Goal: Transaction & Acquisition: Purchase product/service

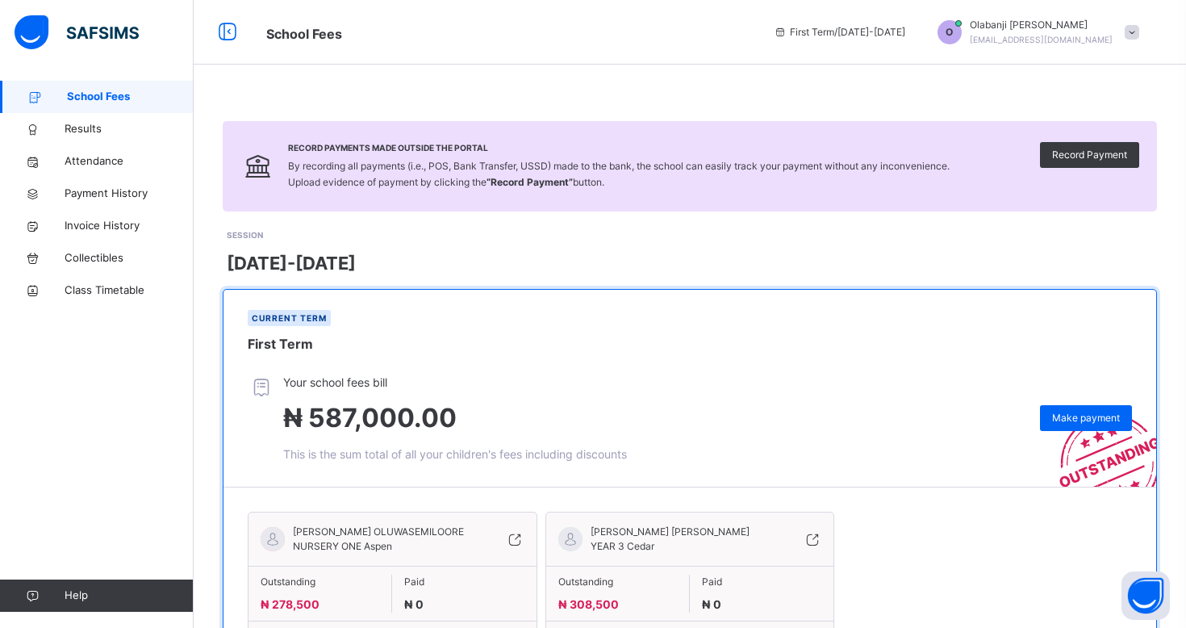
scroll to position [118, 0]
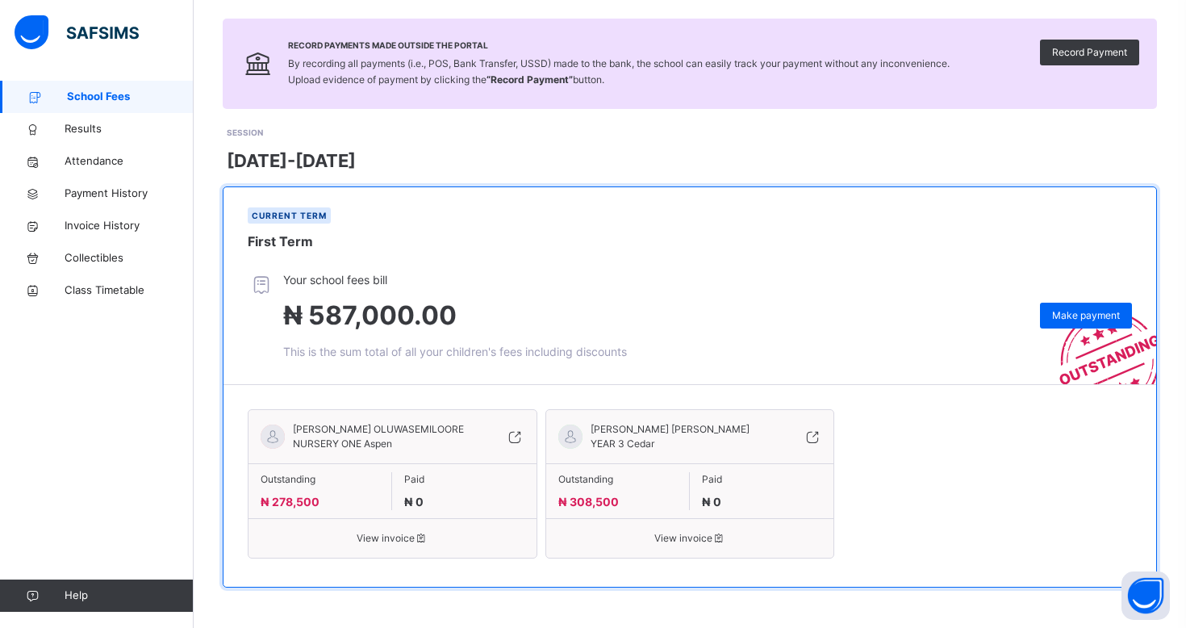
click at [658, 531] on span "View invoice" at bounding box center [691, 538] width 264 height 15
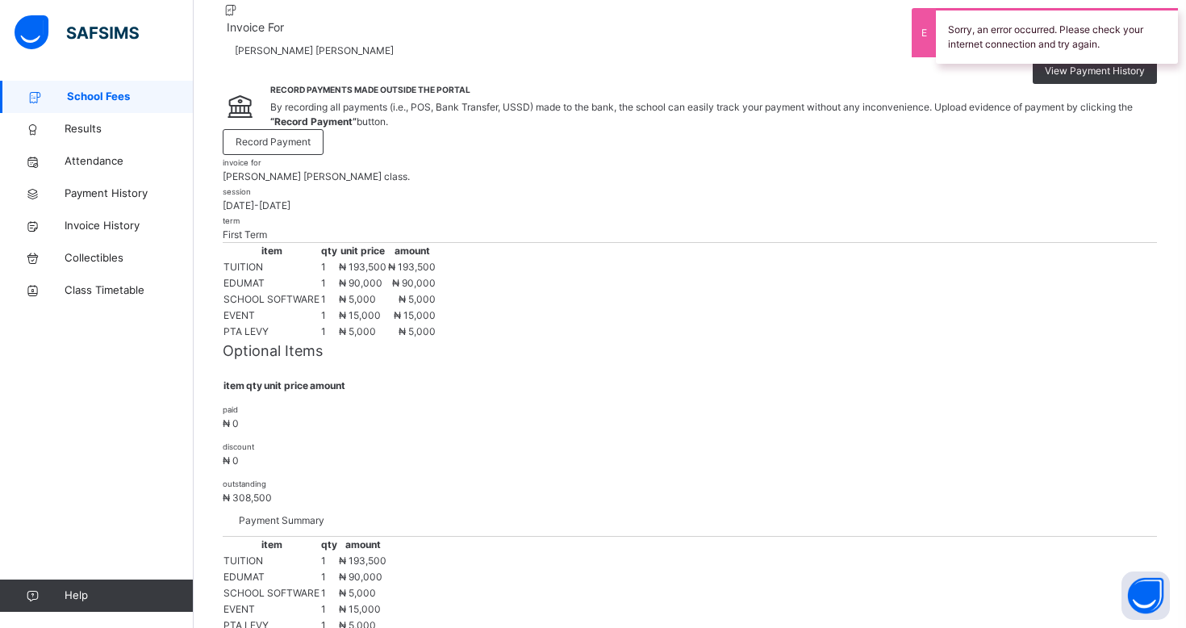
click at [637, 184] on p "[PERSON_NAME] [PERSON_NAME] class." at bounding box center [690, 176] width 935 height 15
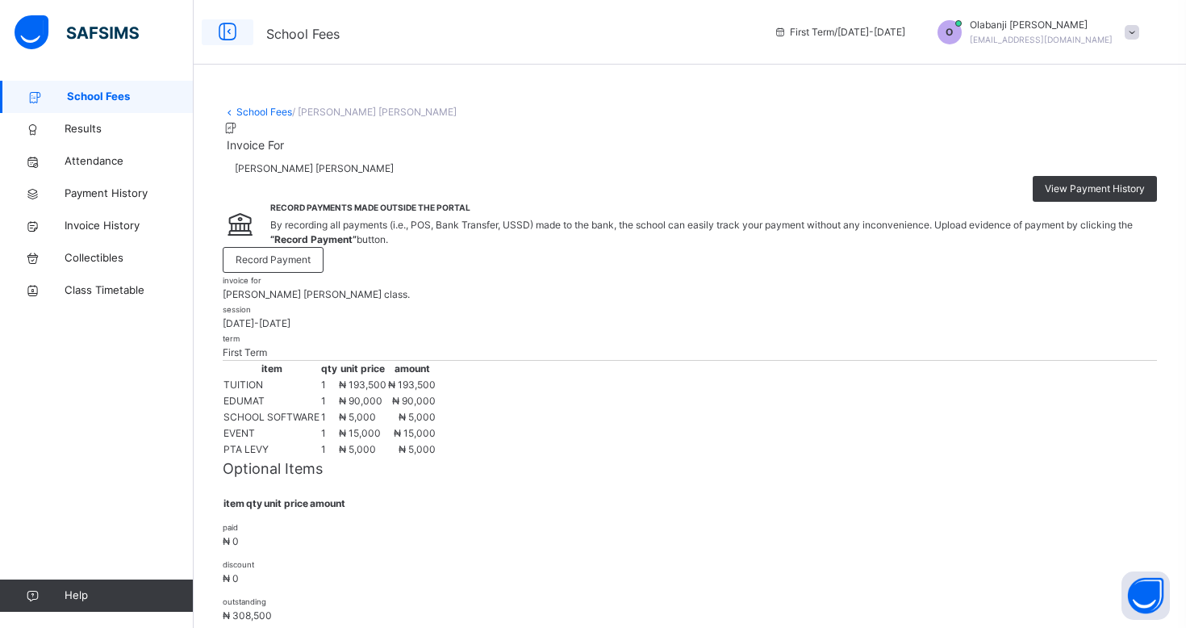
click at [226, 34] on icon at bounding box center [227, 32] width 27 height 29
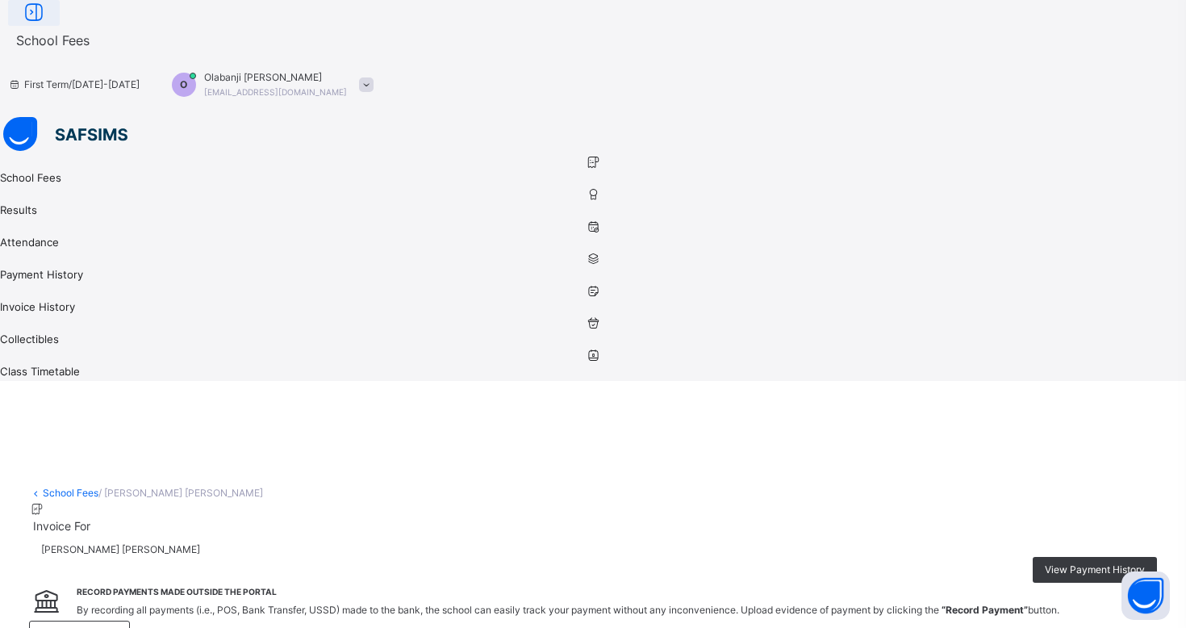
click at [48, 27] on icon at bounding box center [33, 12] width 27 height 29
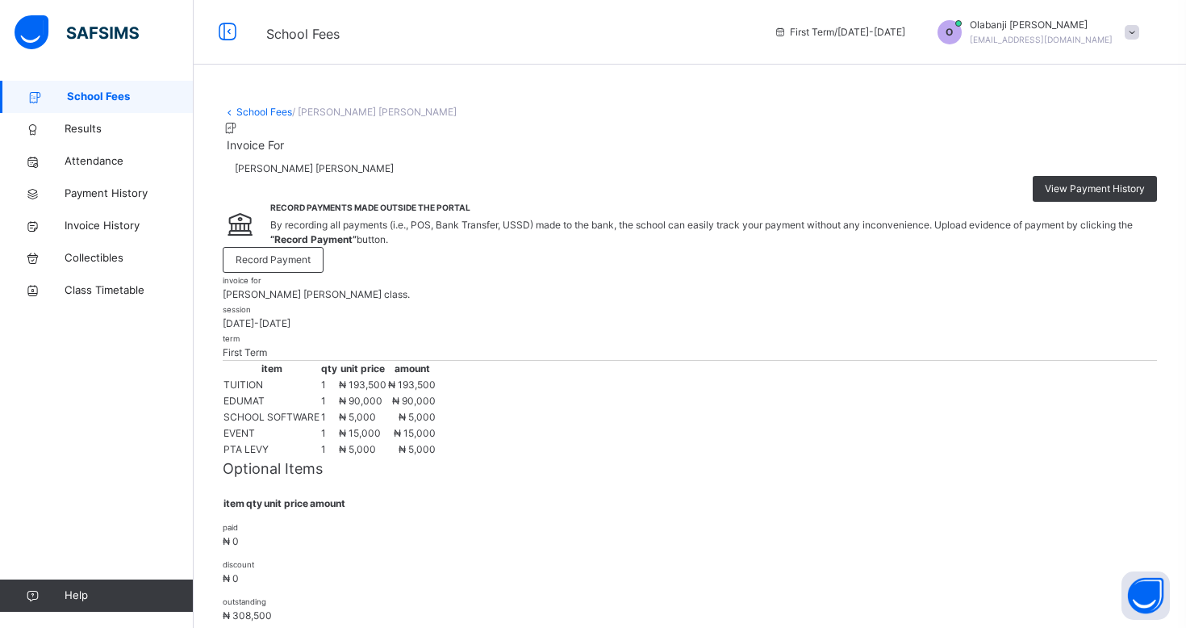
click at [94, 94] on span "School Fees" at bounding box center [130, 97] width 127 height 16
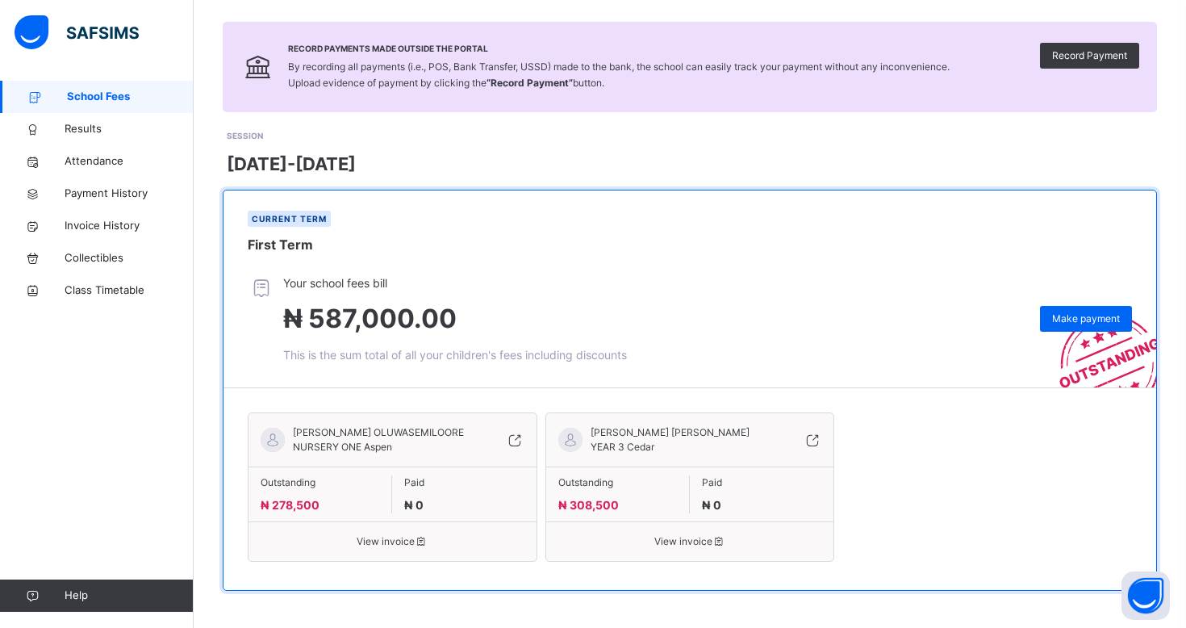
scroll to position [118, 0]
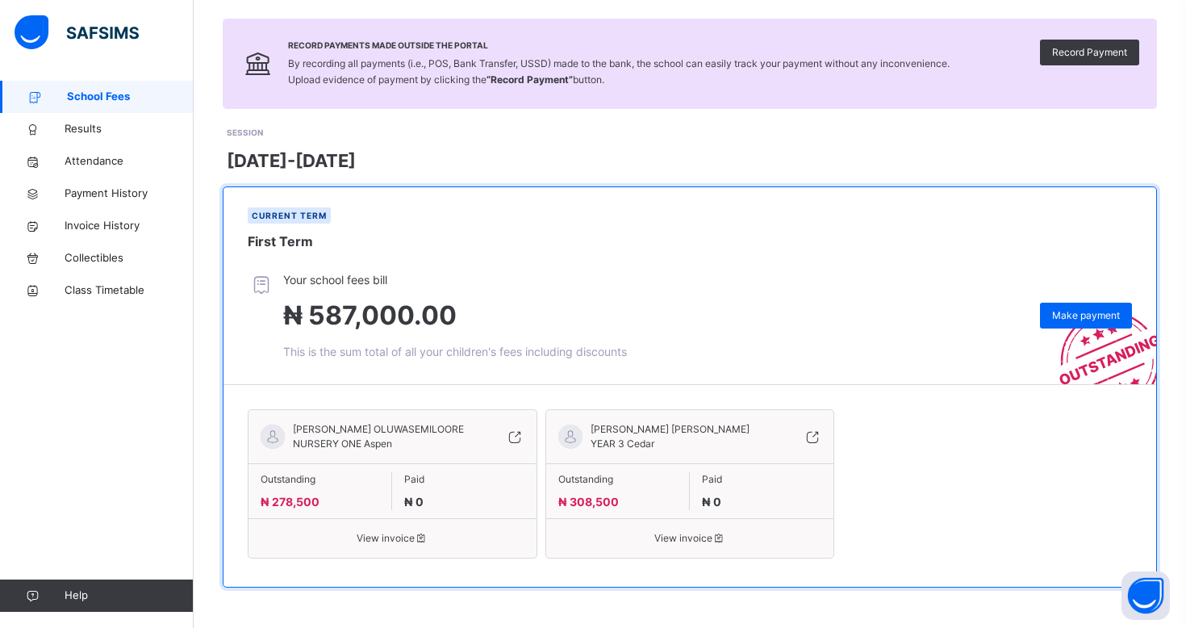
click at [402, 539] on span "View invoice" at bounding box center [393, 538] width 264 height 15
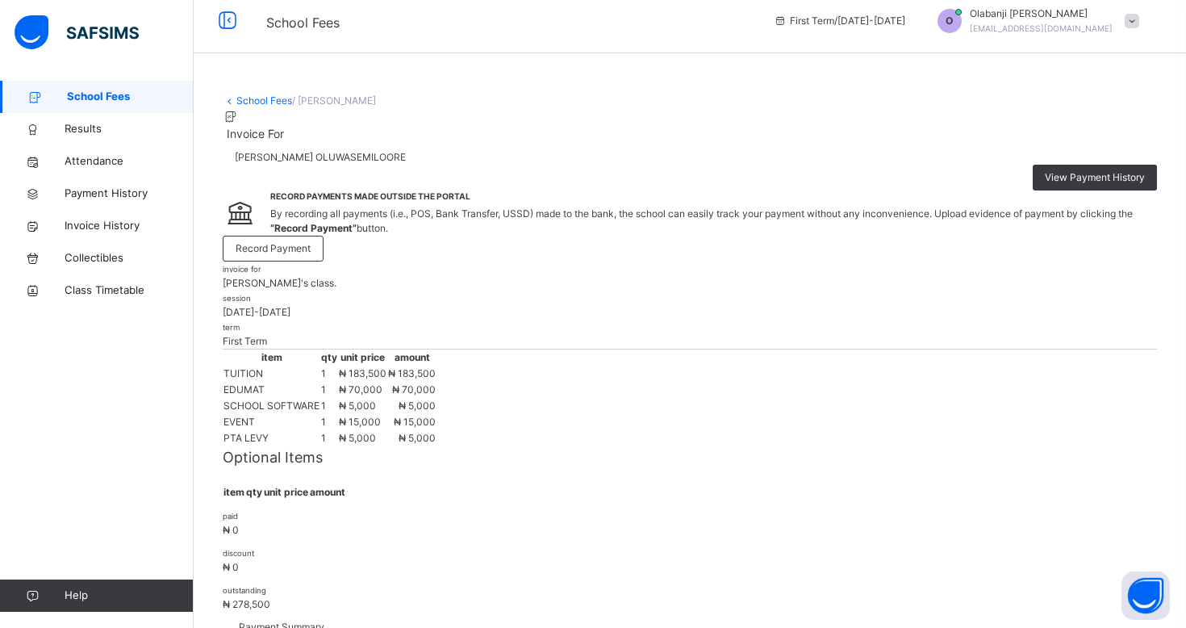
scroll to position [10, 0]
click at [86, 133] on span "Results" at bounding box center [129, 129] width 129 height 16
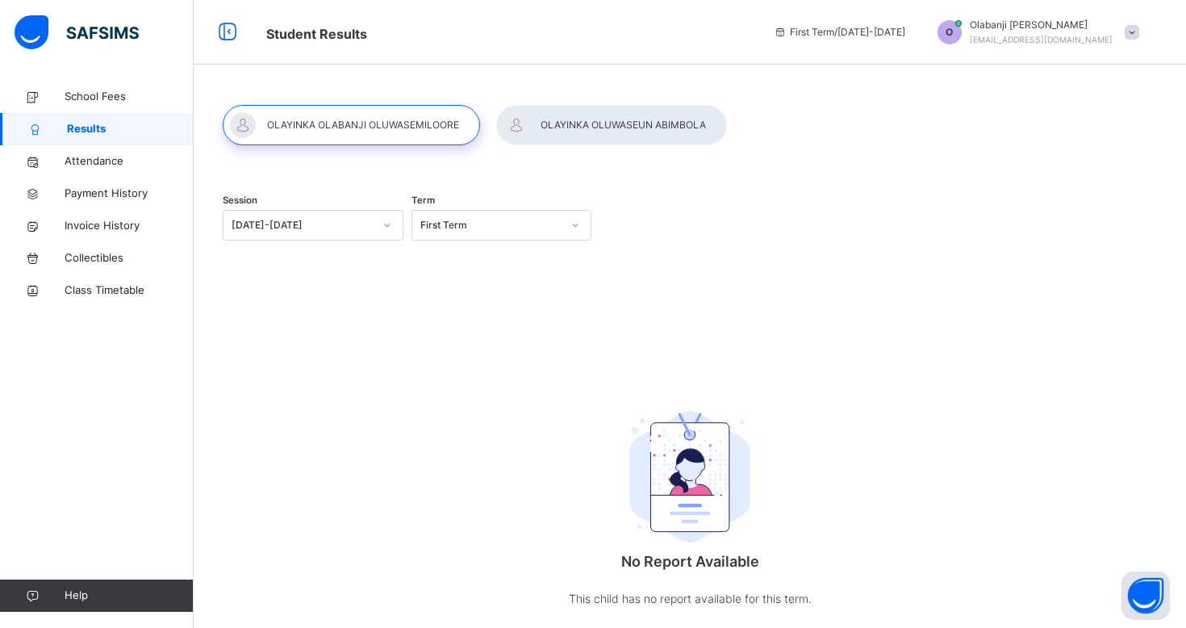
click at [563, 233] on div at bounding box center [575, 225] width 27 height 26
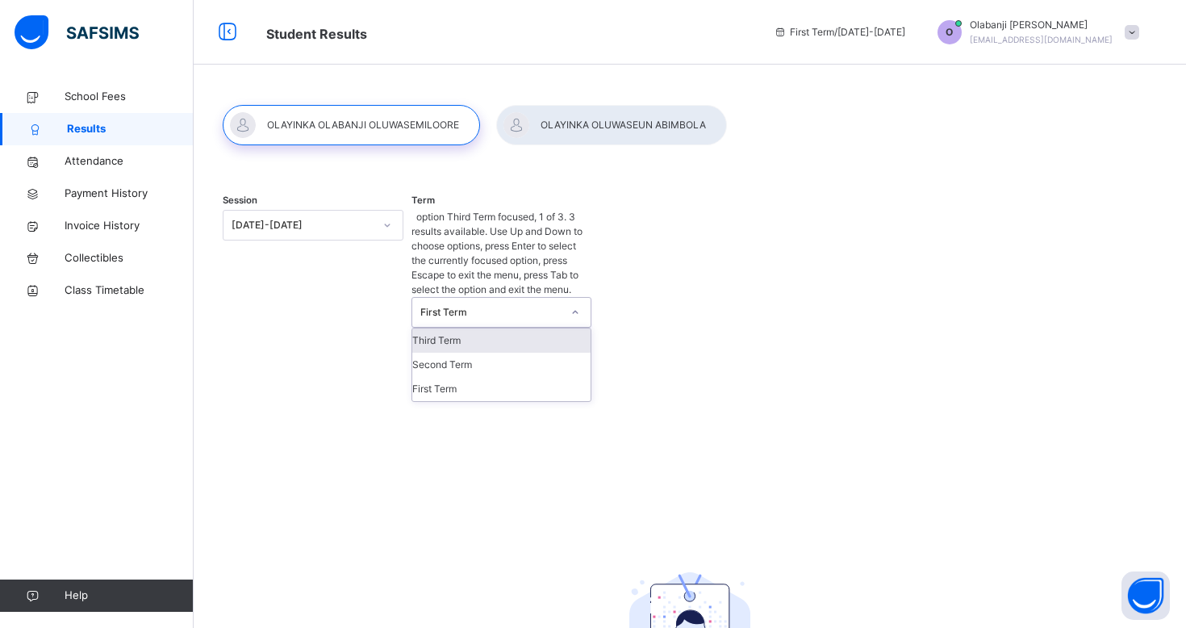
click at [483, 328] on div "Third Term" at bounding box center [501, 340] width 179 height 24
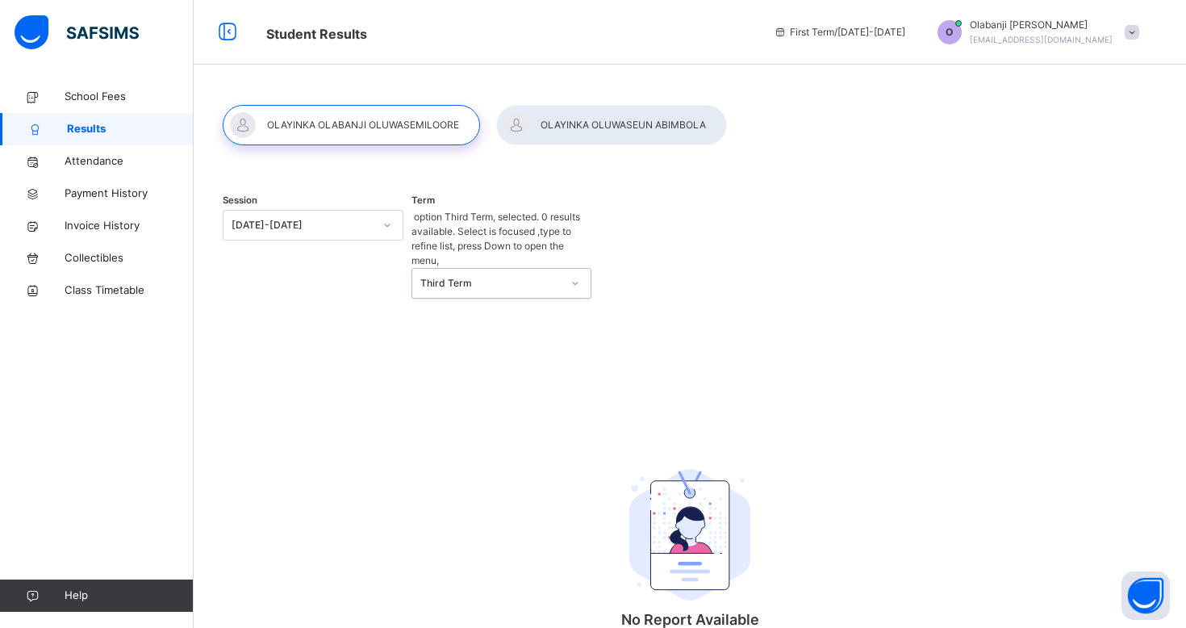
scroll to position [37, 0]
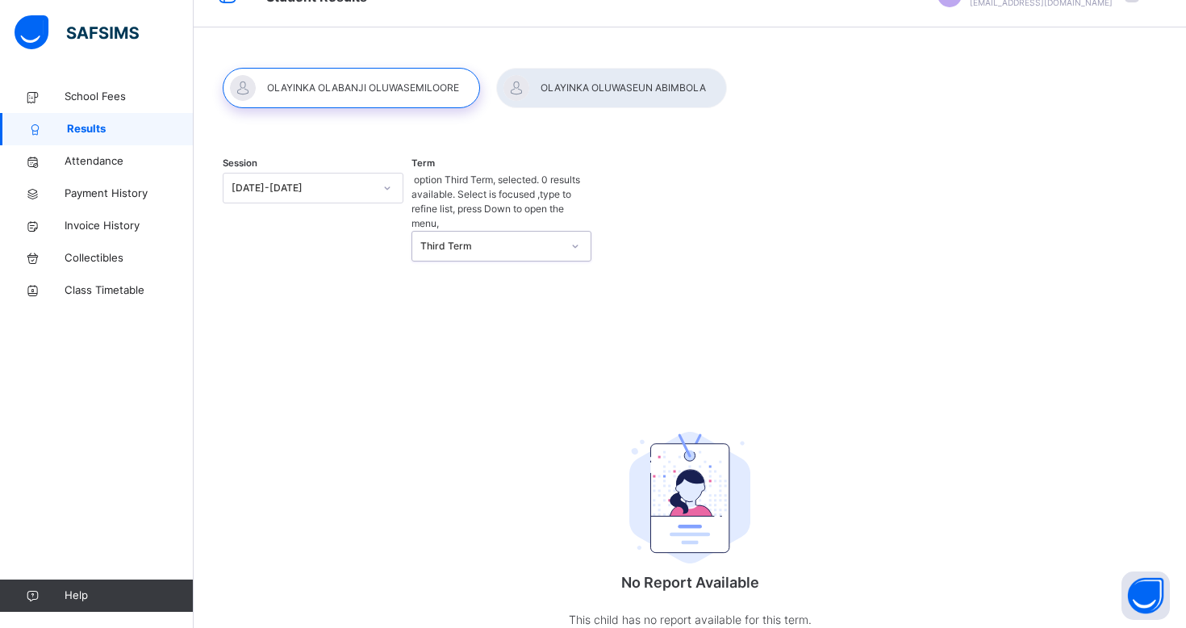
click at [552, 97] on div at bounding box center [611, 88] width 231 height 40
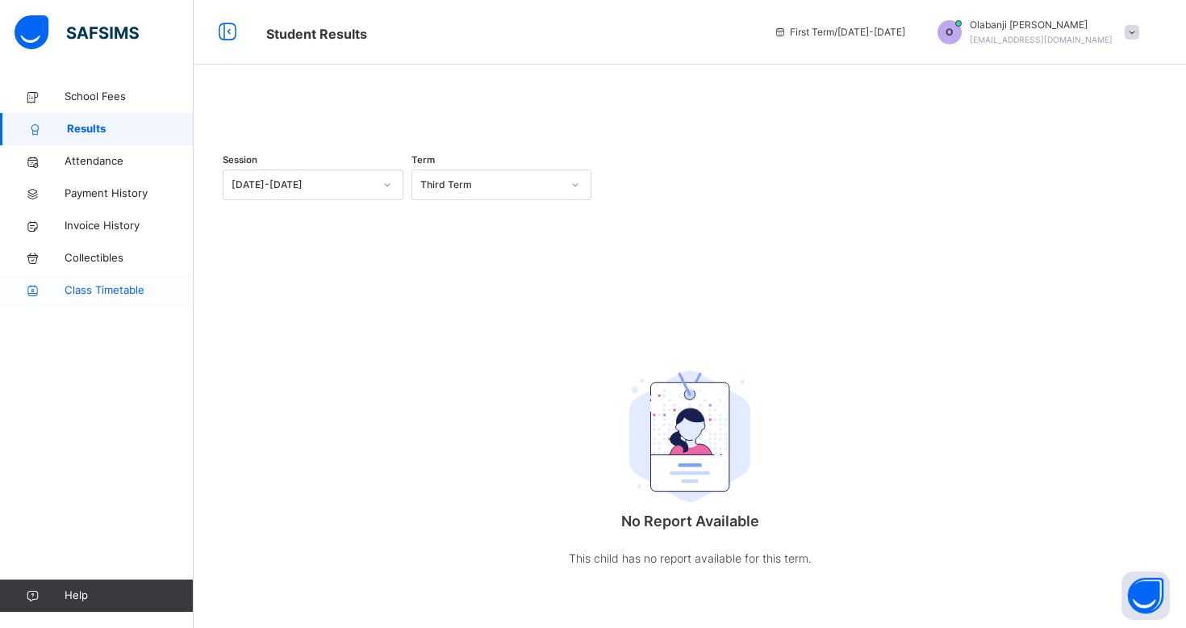
click at [122, 287] on span "Class Timetable" at bounding box center [129, 290] width 129 height 16
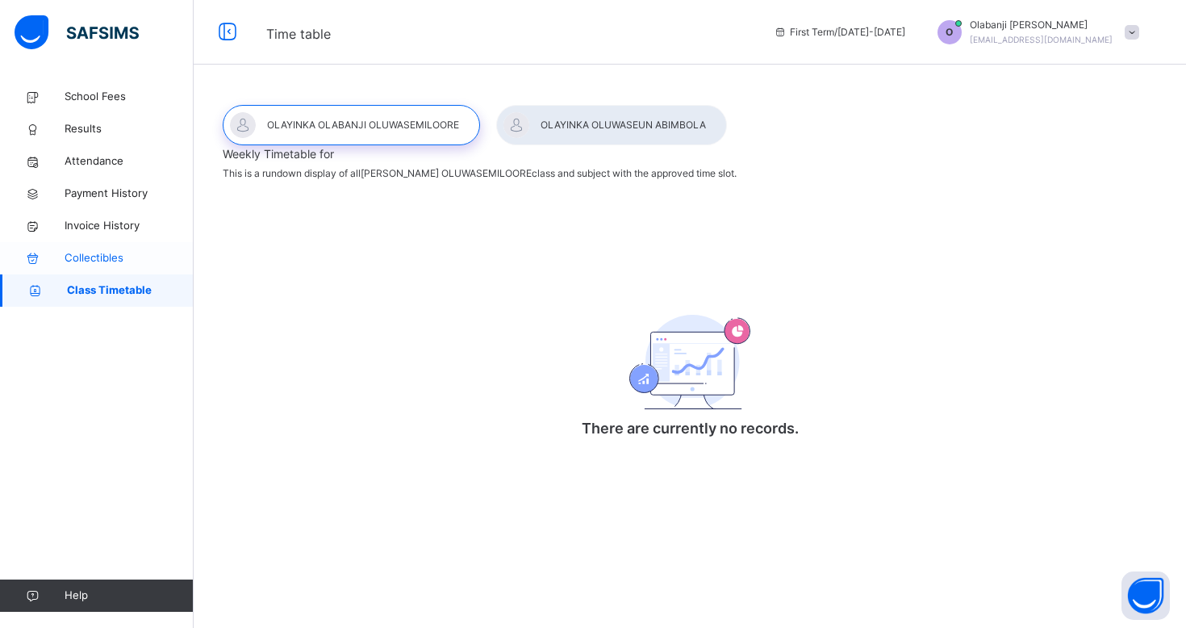
click at [94, 257] on span "Collectibles" at bounding box center [129, 258] width 129 height 16
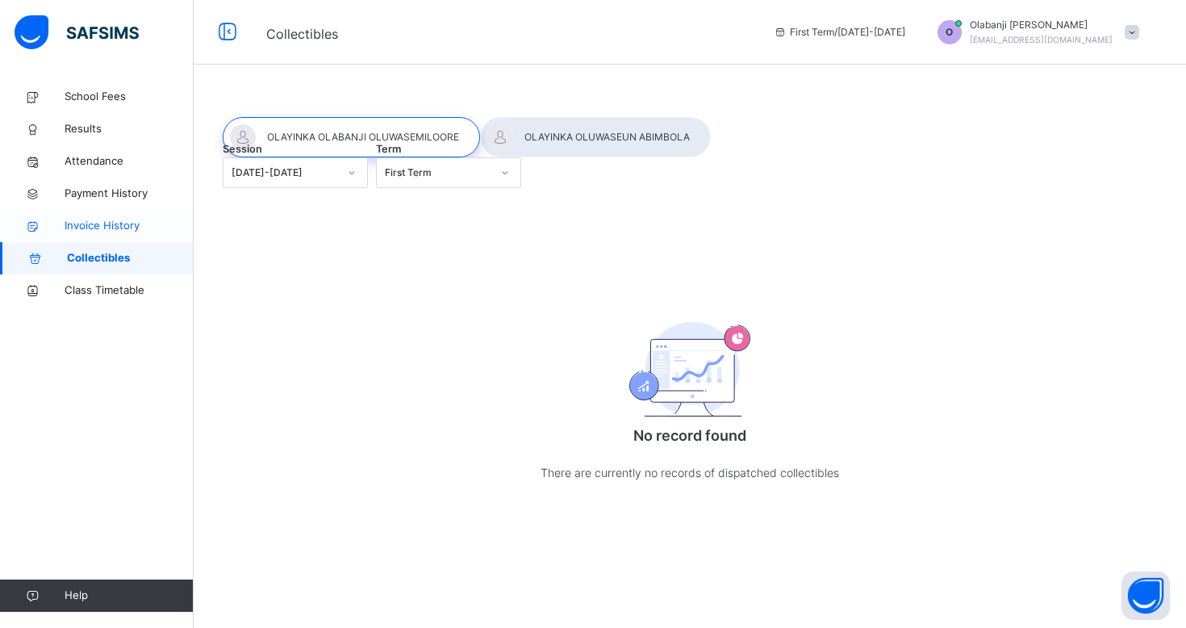
click at [93, 229] on span "Invoice History" at bounding box center [129, 226] width 129 height 16
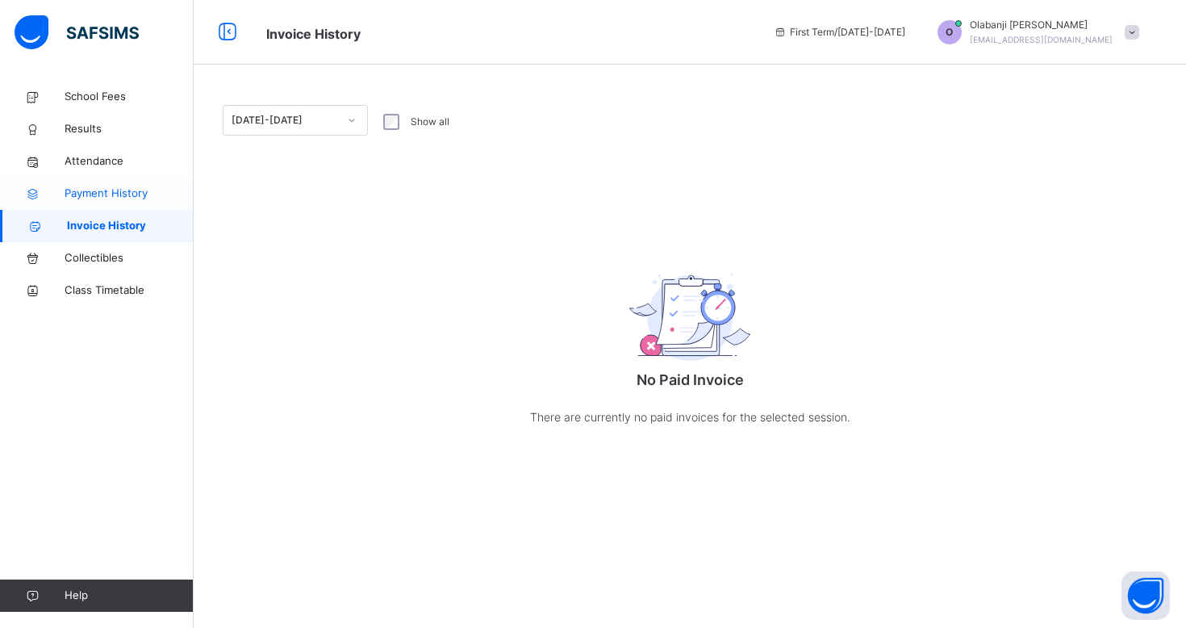
click at [86, 191] on span "Payment History" at bounding box center [129, 194] width 129 height 16
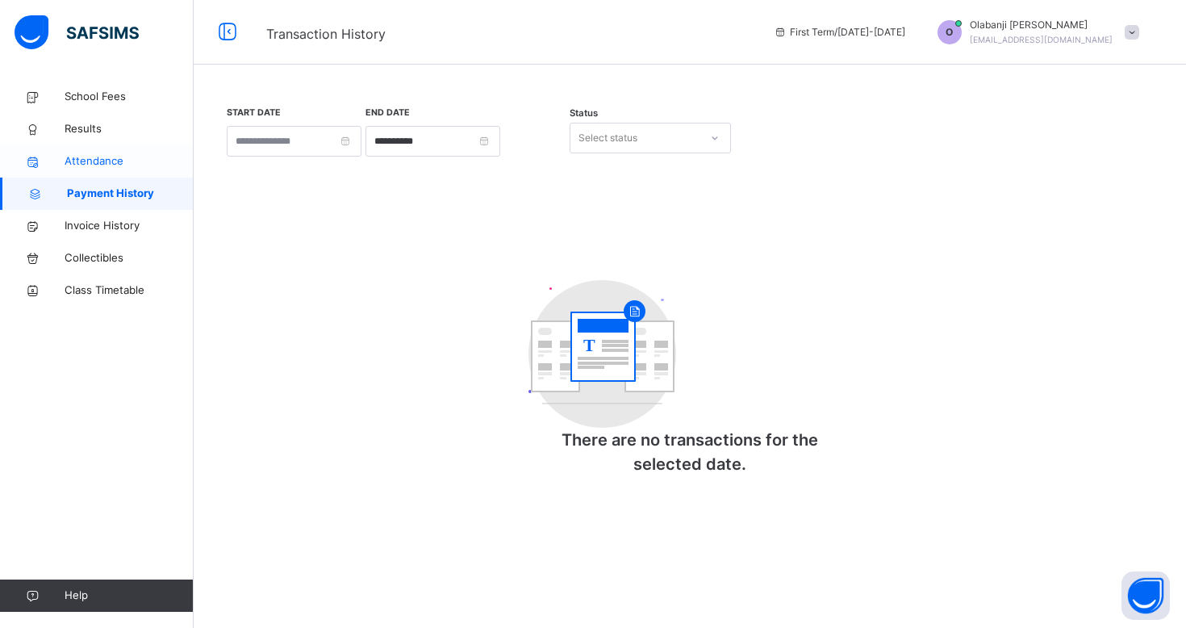
click at [86, 166] on span "Attendance" at bounding box center [129, 161] width 129 height 16
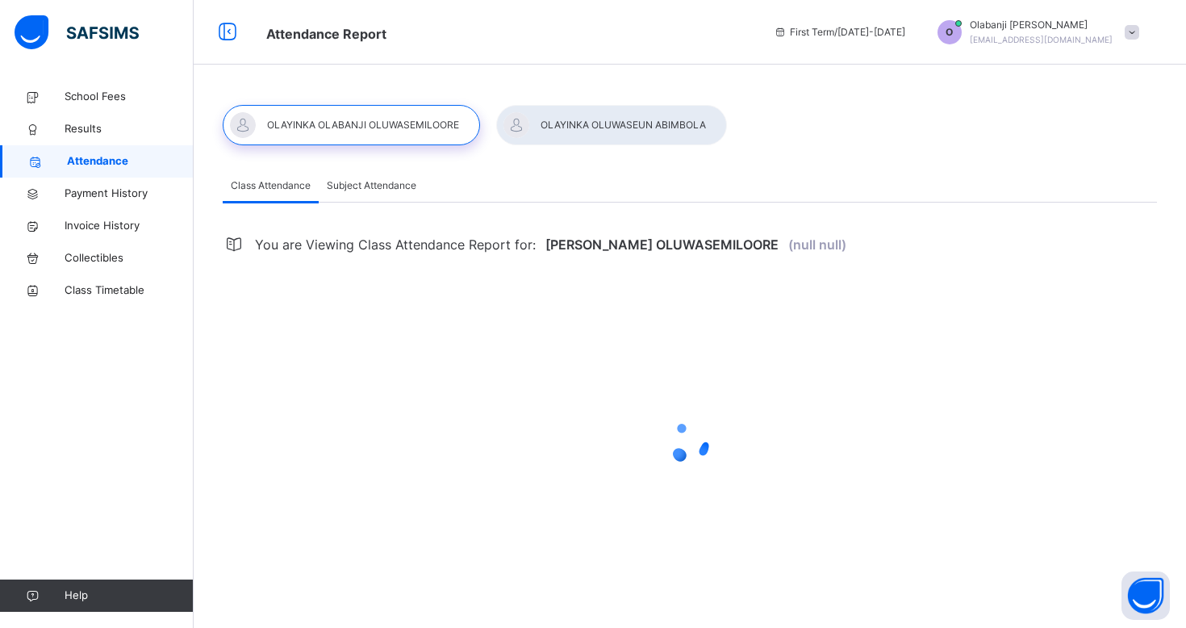
select select "****"
select select "*"
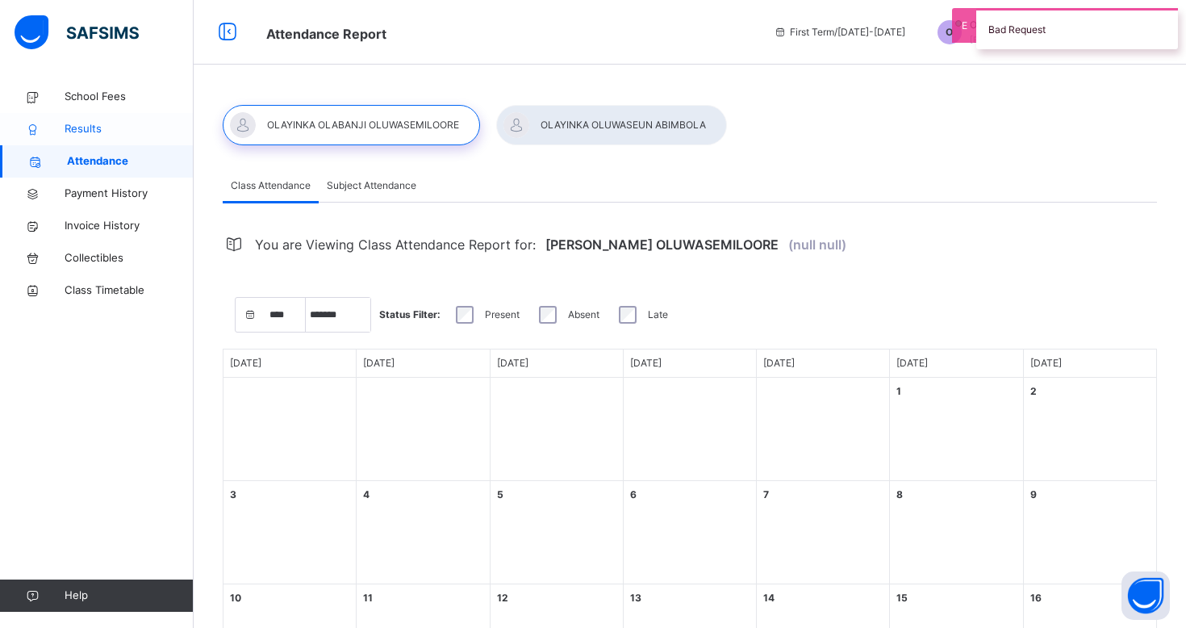
click at [82, 127] on span "Results" at bounding box center [129, 129] width 129 height 16
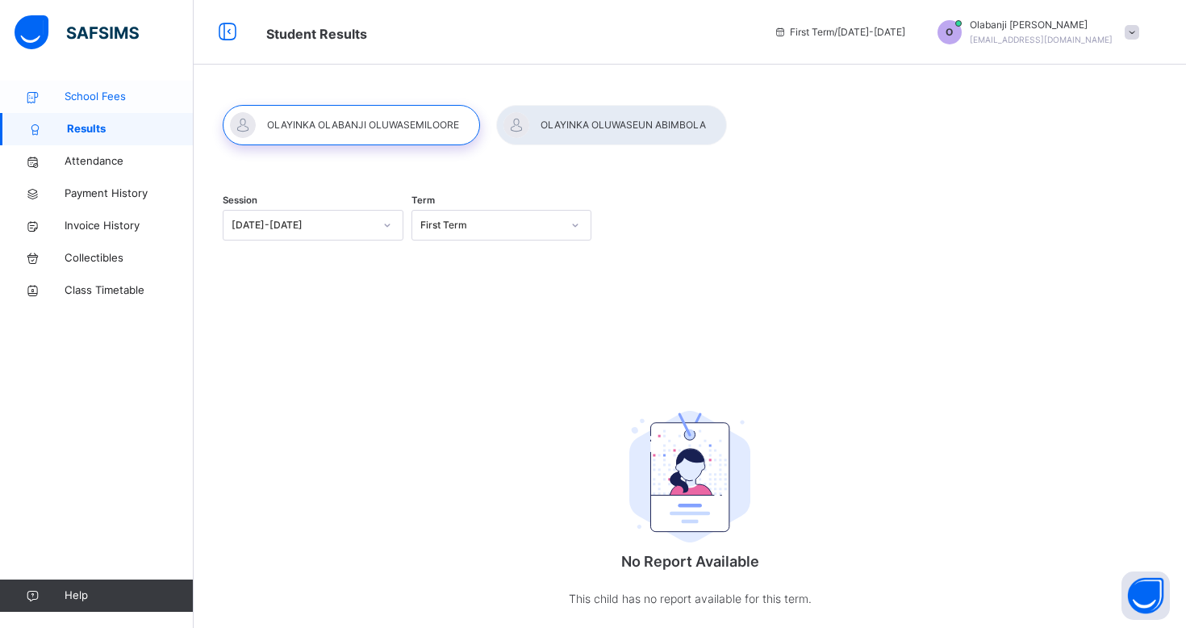
click at [84, 98] on span "School Fees" at bounding box center [129, 97] width 129 height 16
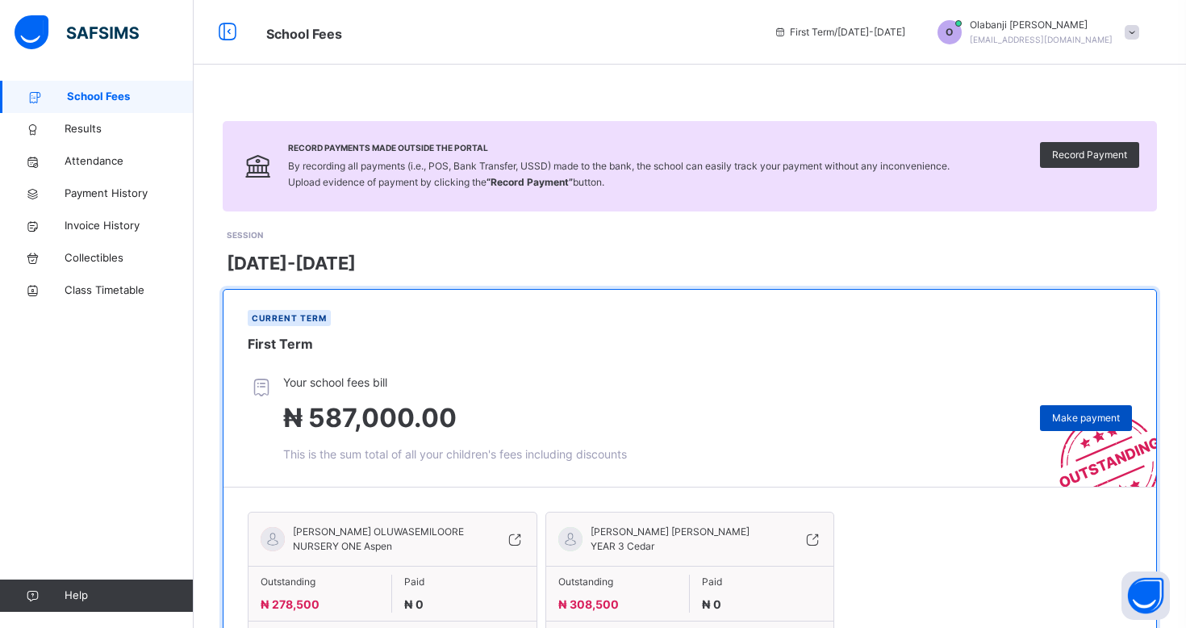
click at [1064, 417] on span "Make payment" at bounding box center [1086, 418] width 68 height 15
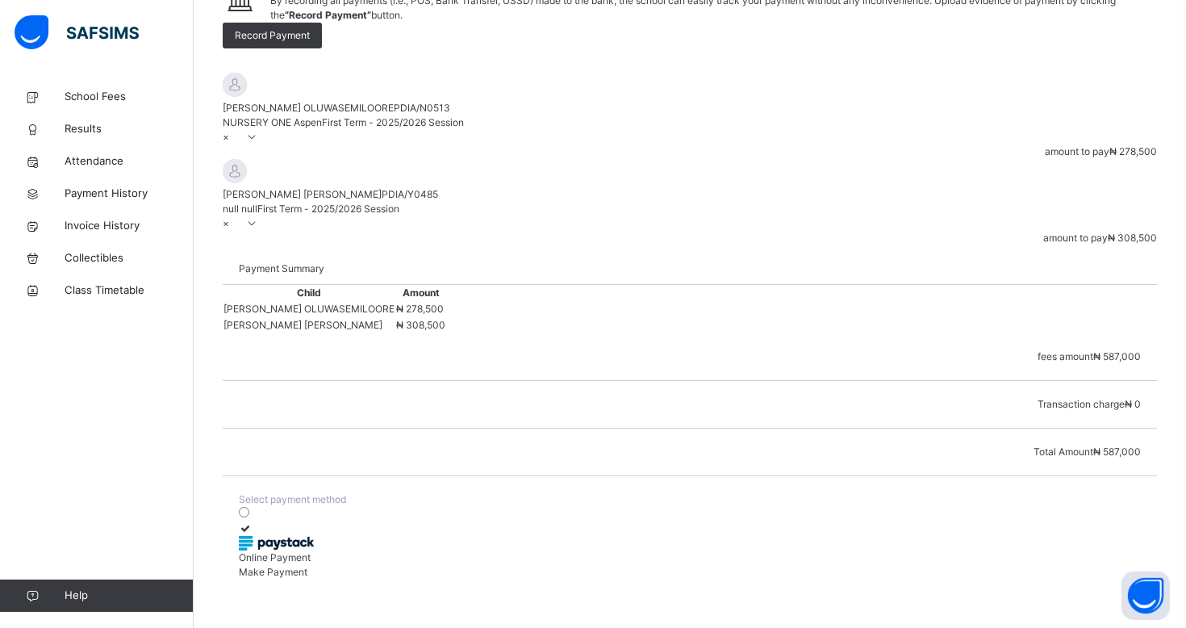
scroll to position [243, 0]
click at [87, 94] on span "School Fees" at bounding box center [129, 97] width 129 height 16
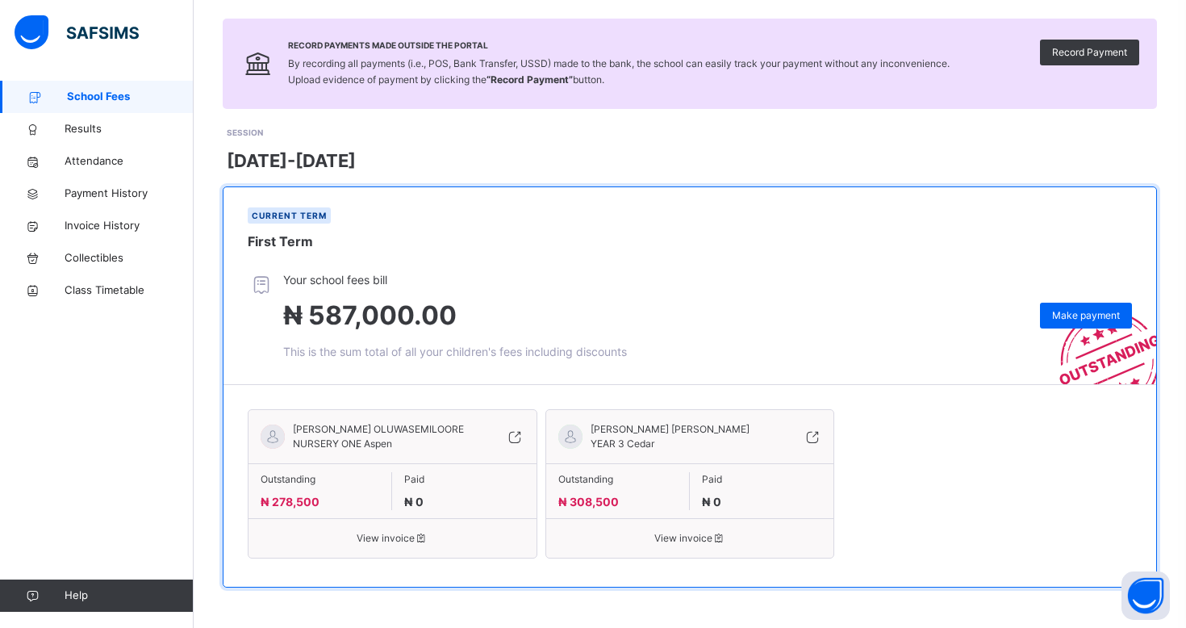
scroll to position [118, 0]
click at [387, 537] on span "View invoice" at bounding box center [393, 538] width 264 height 15
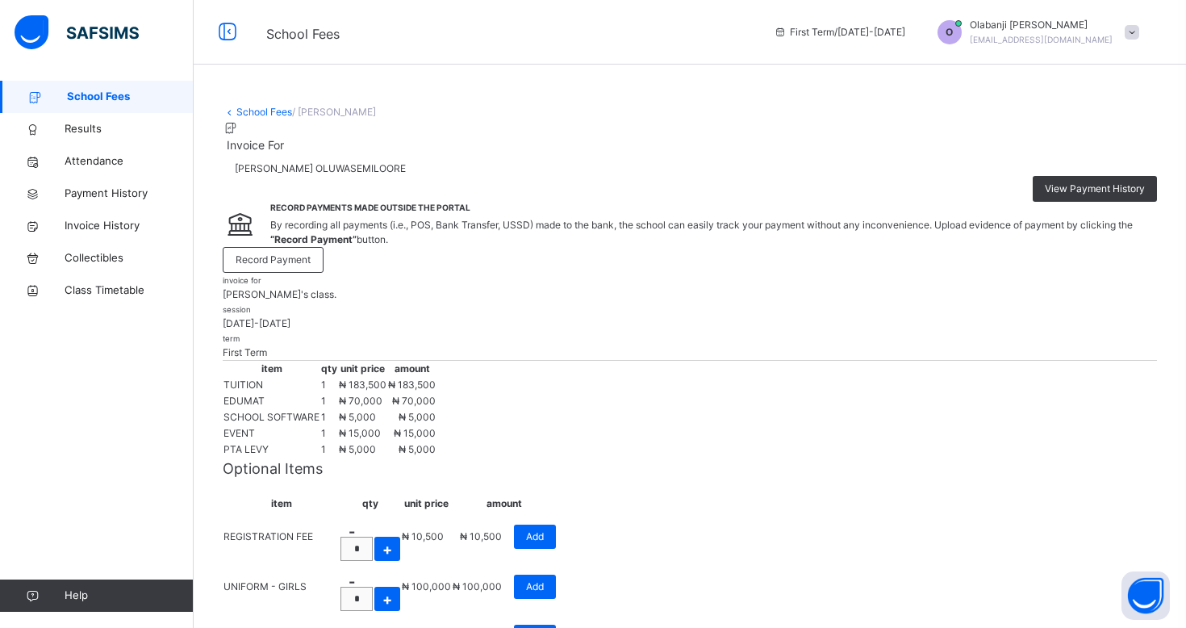
click at [232, 113] on icon at bounding box center [230, 112] width 14 height 12
click at [241, 112] on link "School Fees" at bounding box center [264, 112] width 56 height 12
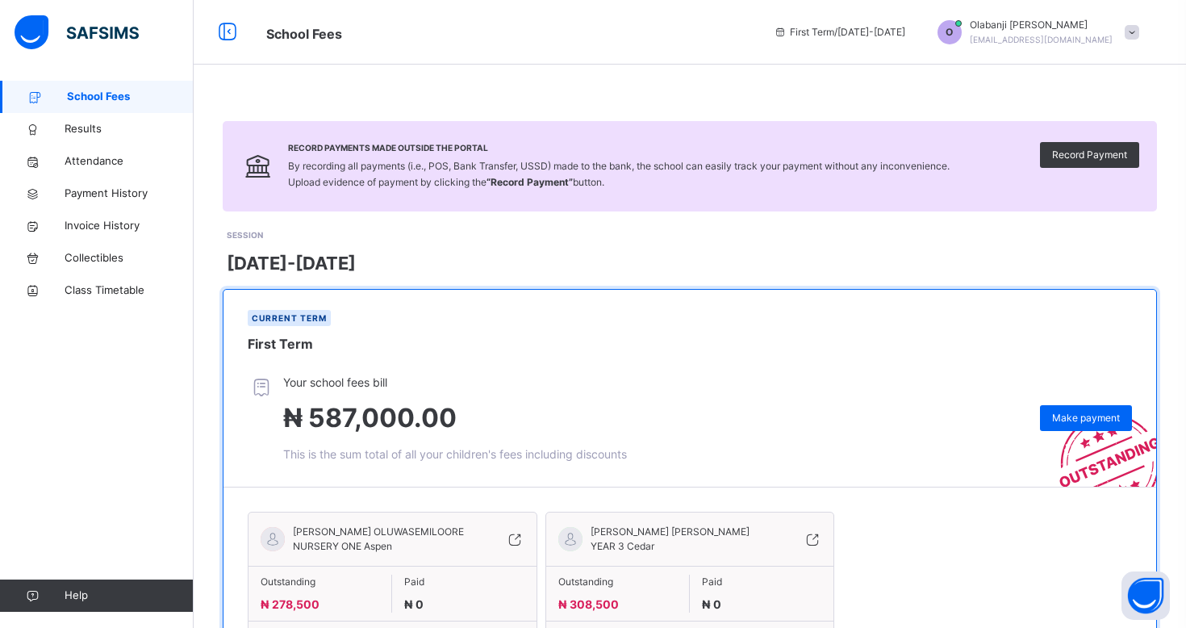
click at [580, 320] on div "Current term First Term" at bounding box center [690, 332] width 933 height 84
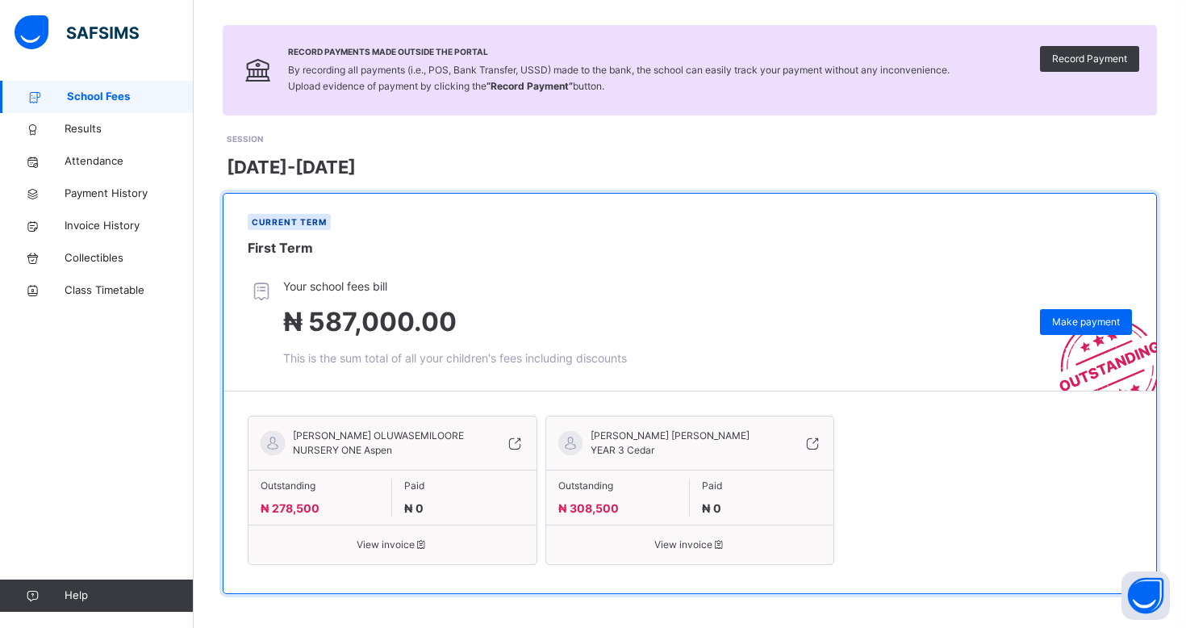
scroll to position [118, 0]
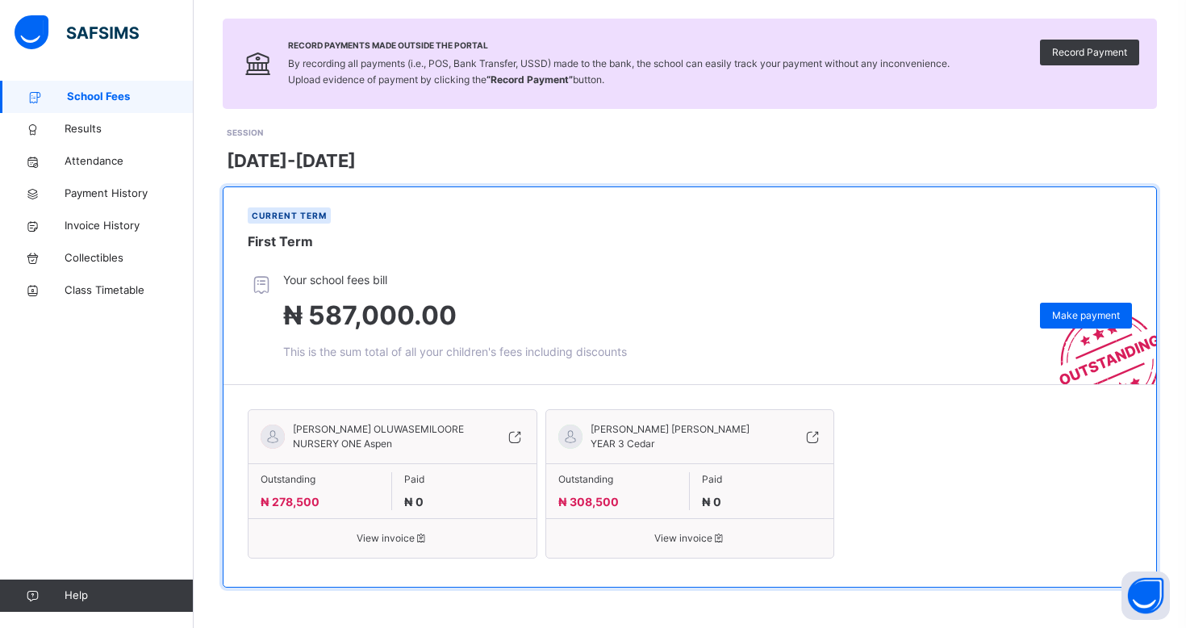
click at [686, 531] on span "View invoice" at bounding box center [691, 538] width 264 height 15
